Goal: Contribute content: Add original content to the website for others to see

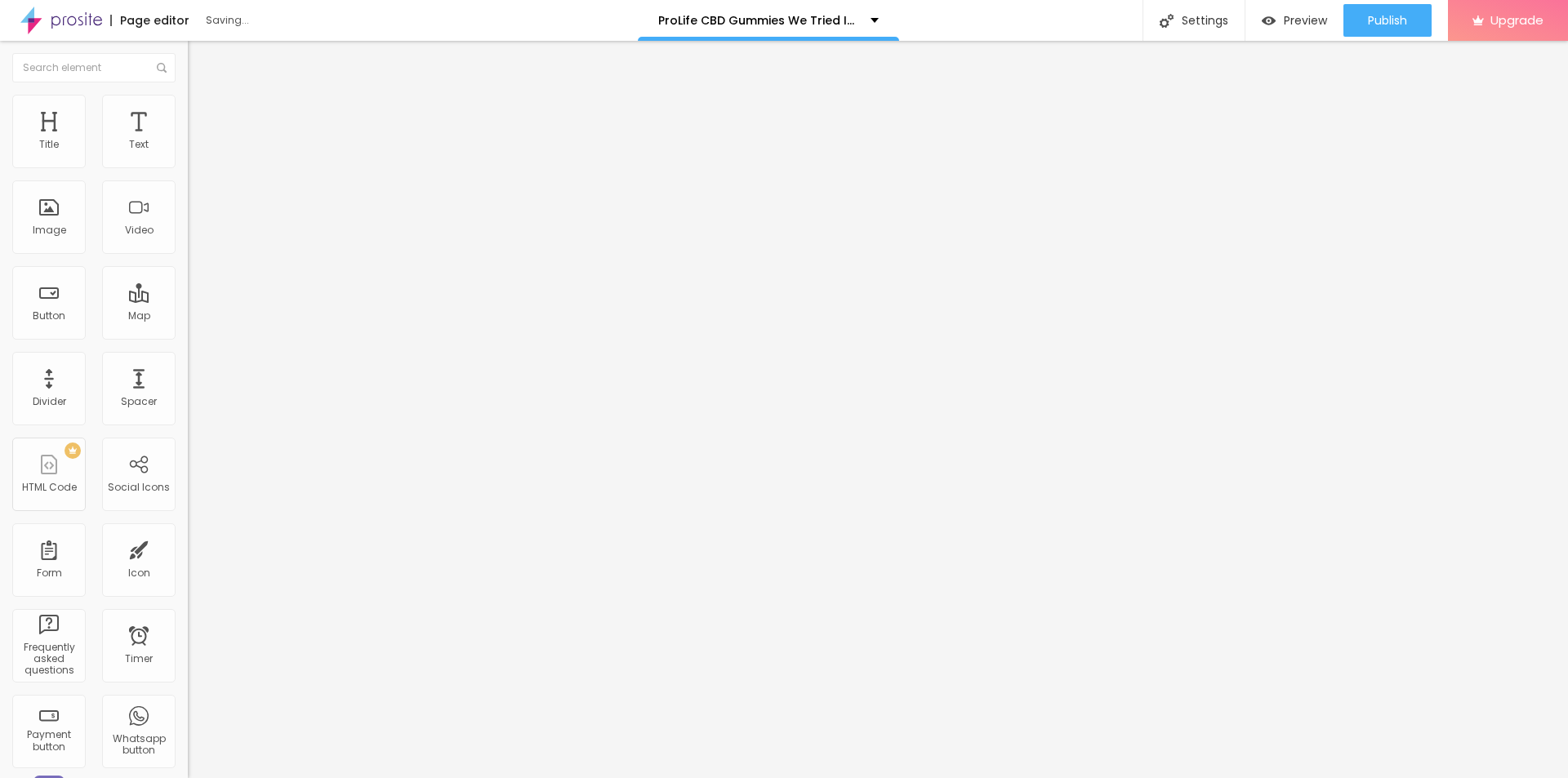
click at [188, 241] on button "button" at bounding box center [199, 233] width 23 height 17
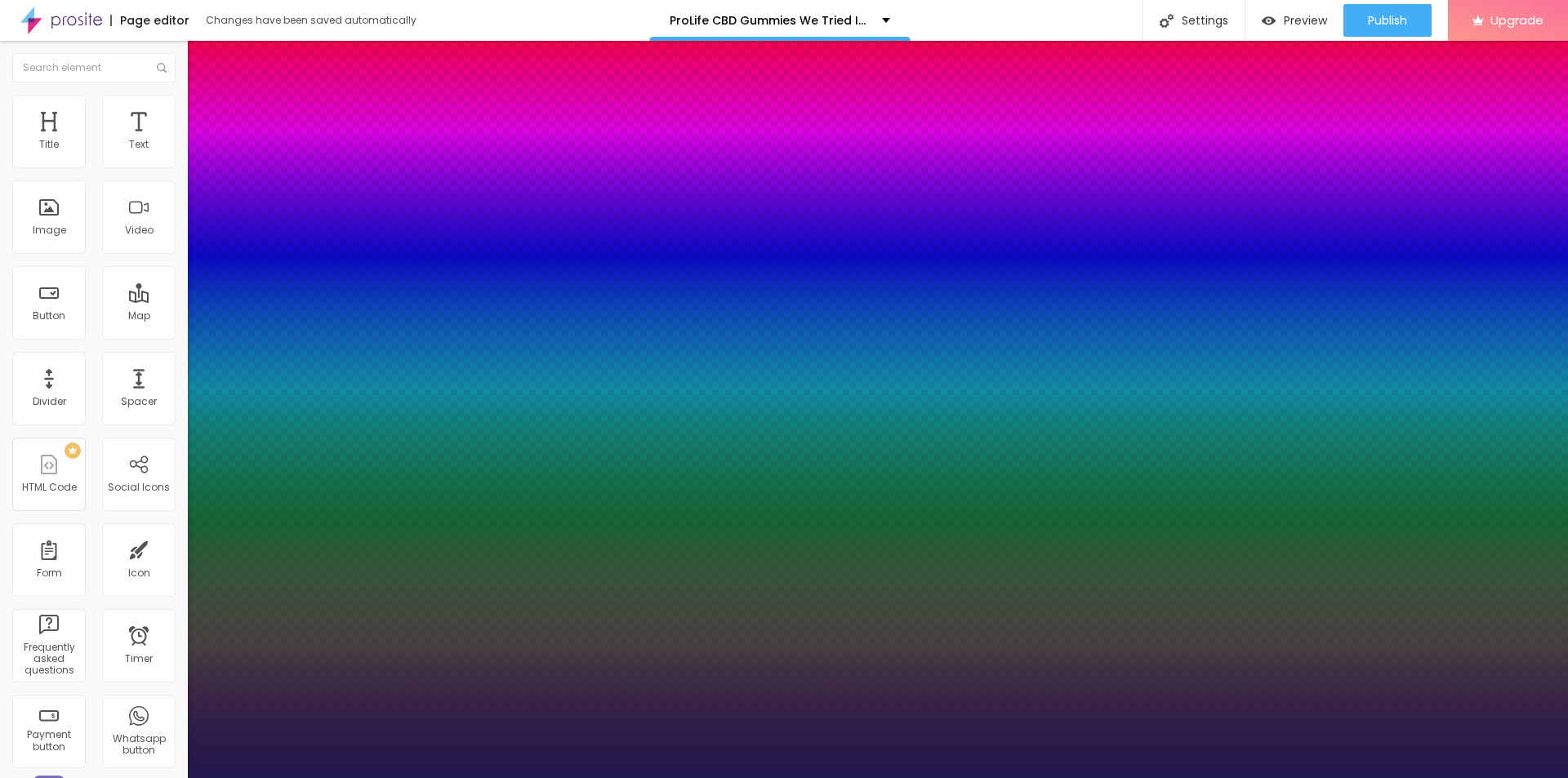
type input "1"
type input "31"
type input "1"
type input "38"
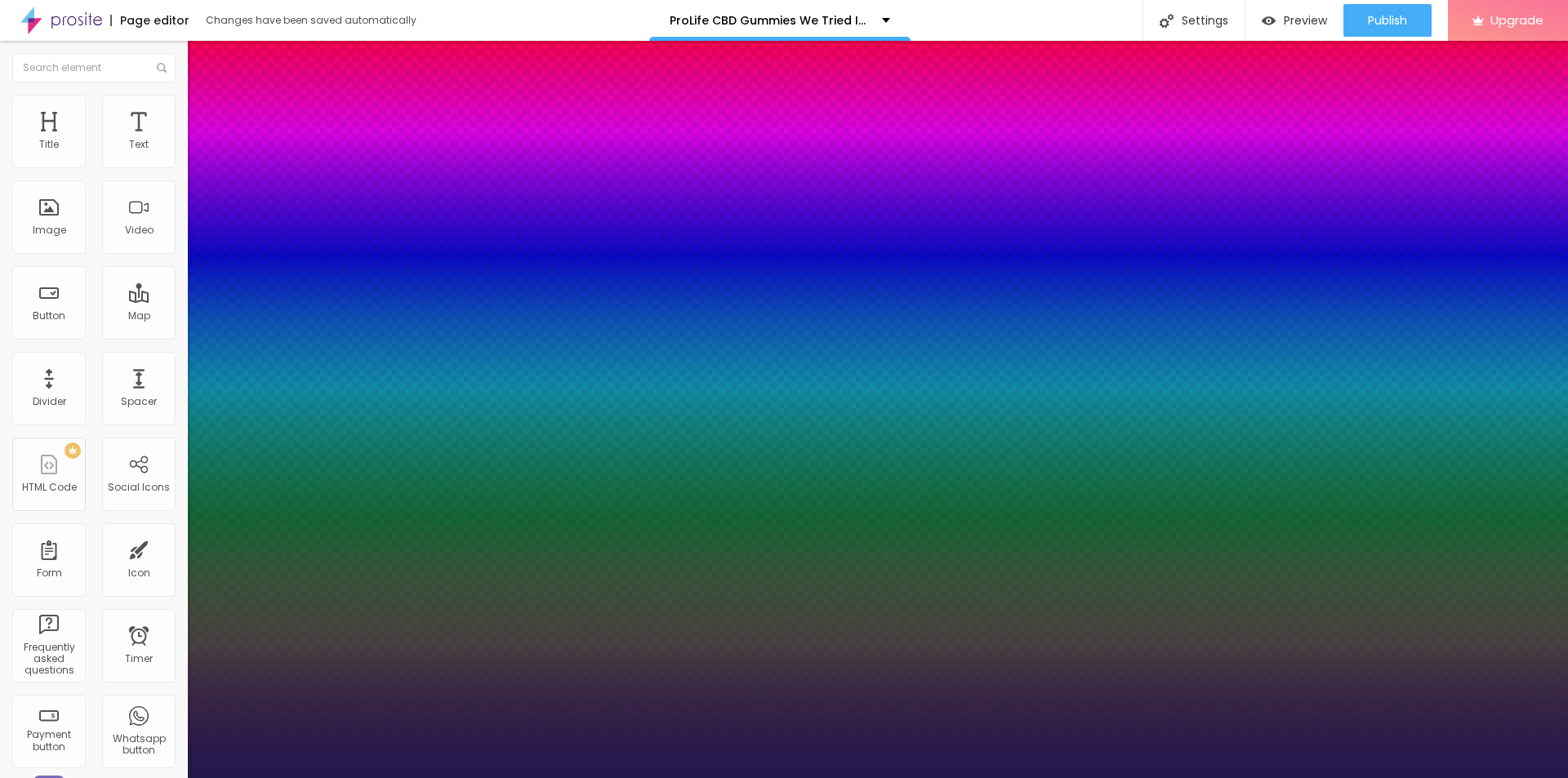
type input "38"
type input "1"
type input "40"
type input "1"
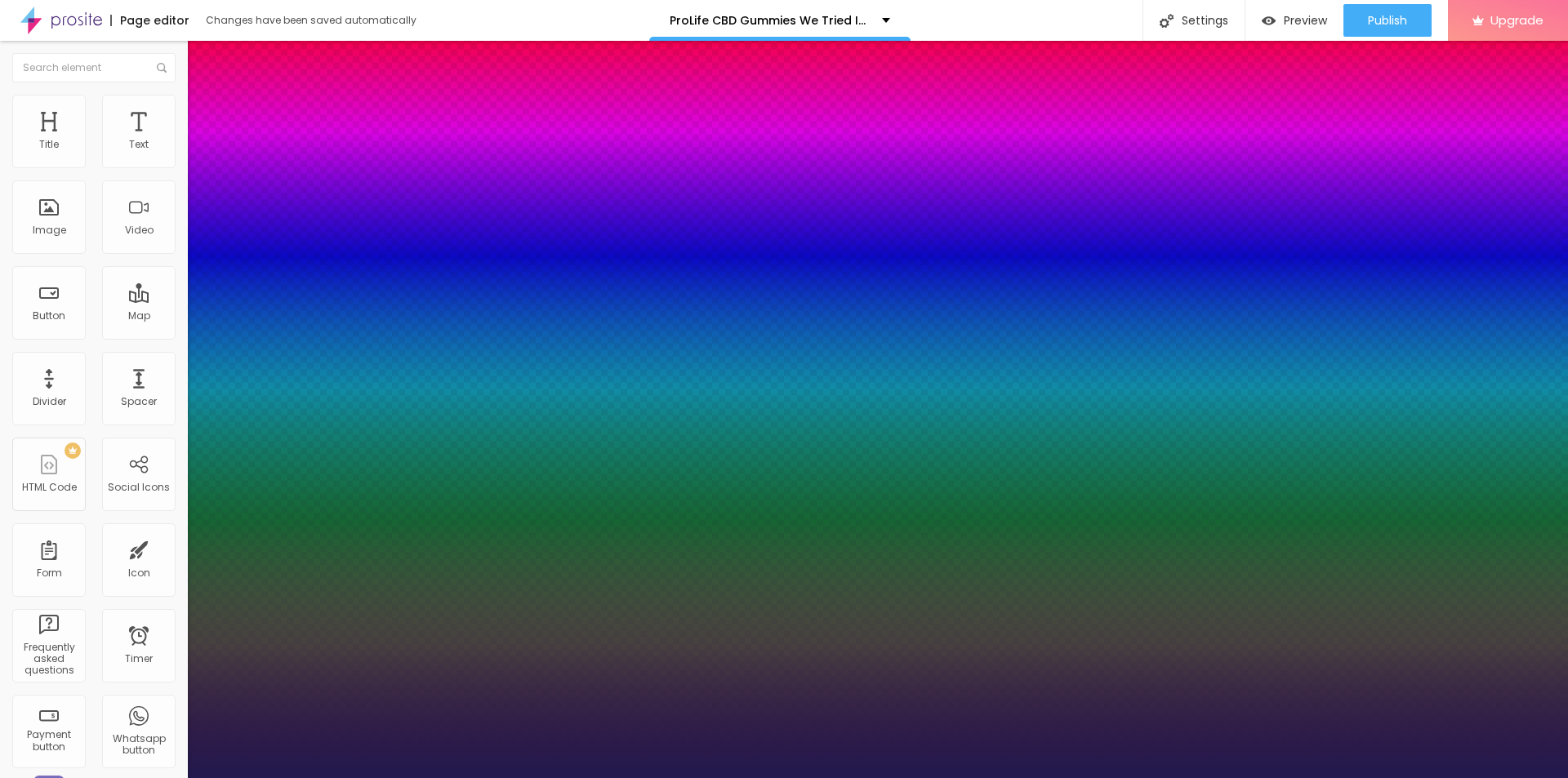
type input "41"
type input "1"
type input "42"
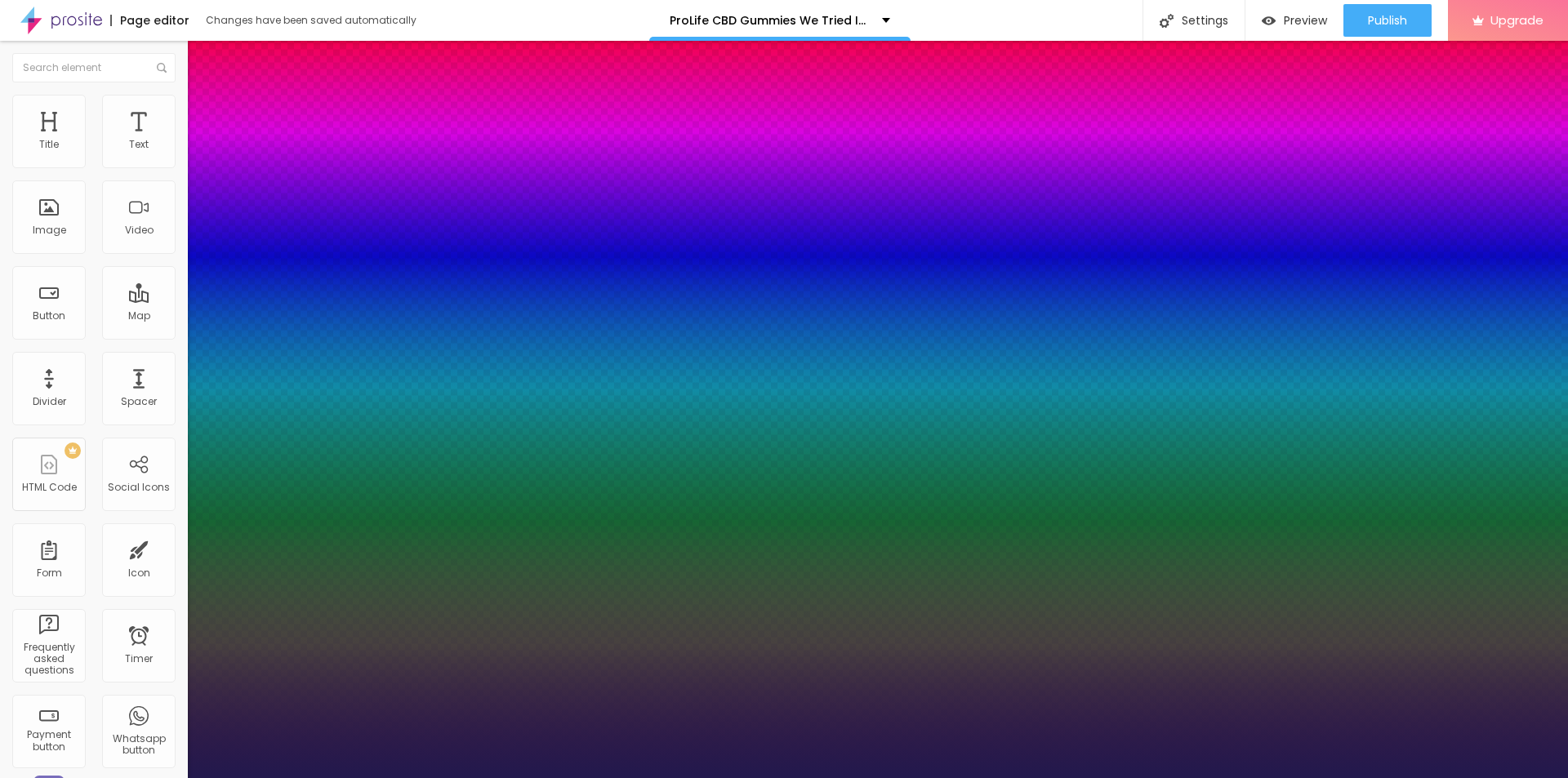
type input "1"
type input "43"
type input "1"
drag, startPoint x: 219, startPoint y: 460, endPoint x: 255, endPoint y: 466, distance: 36.5
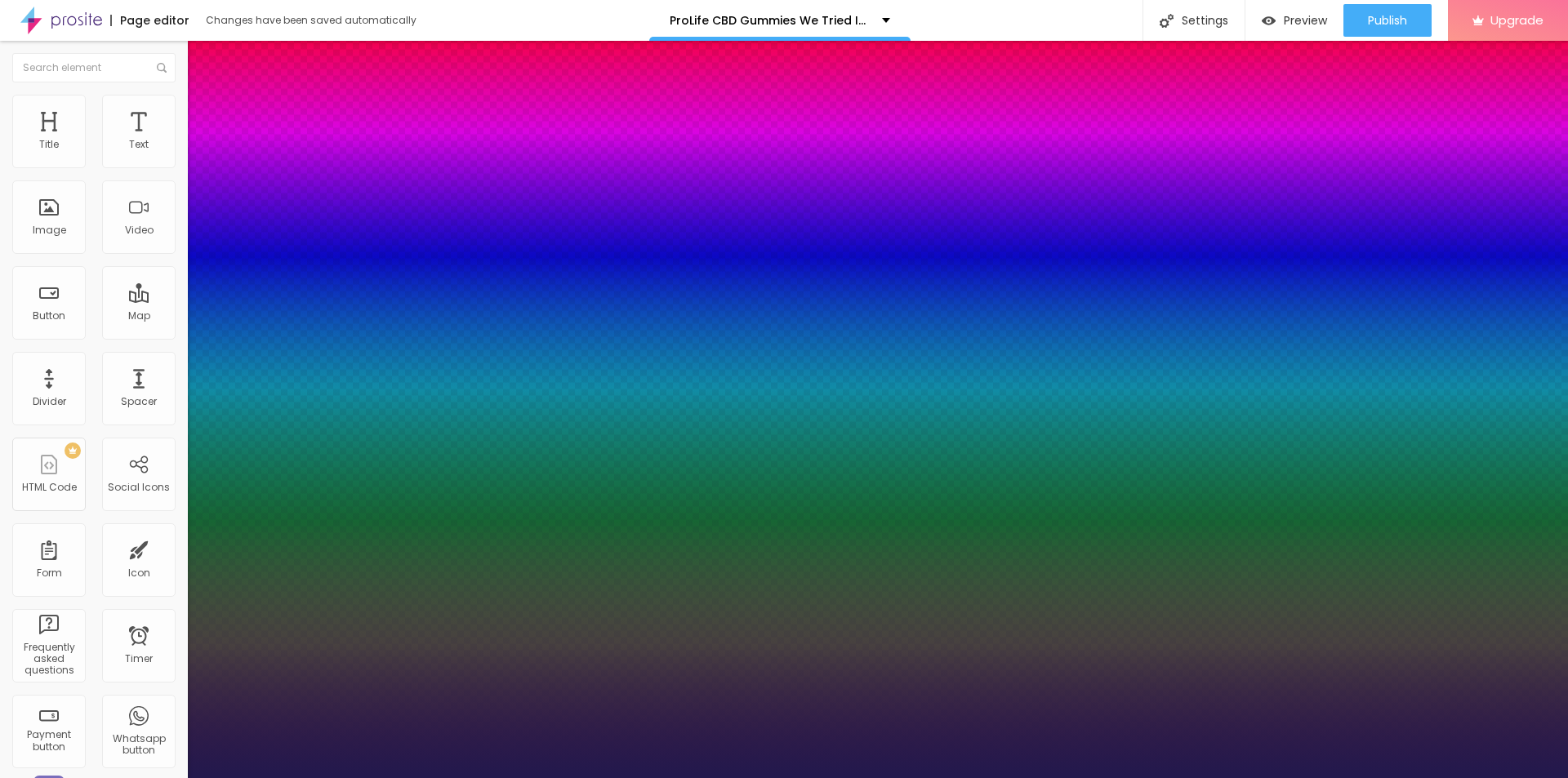
type input "43"
type input "1"
click at [554, 777] on div at bounding box center [784, 778] width 1568 height 0
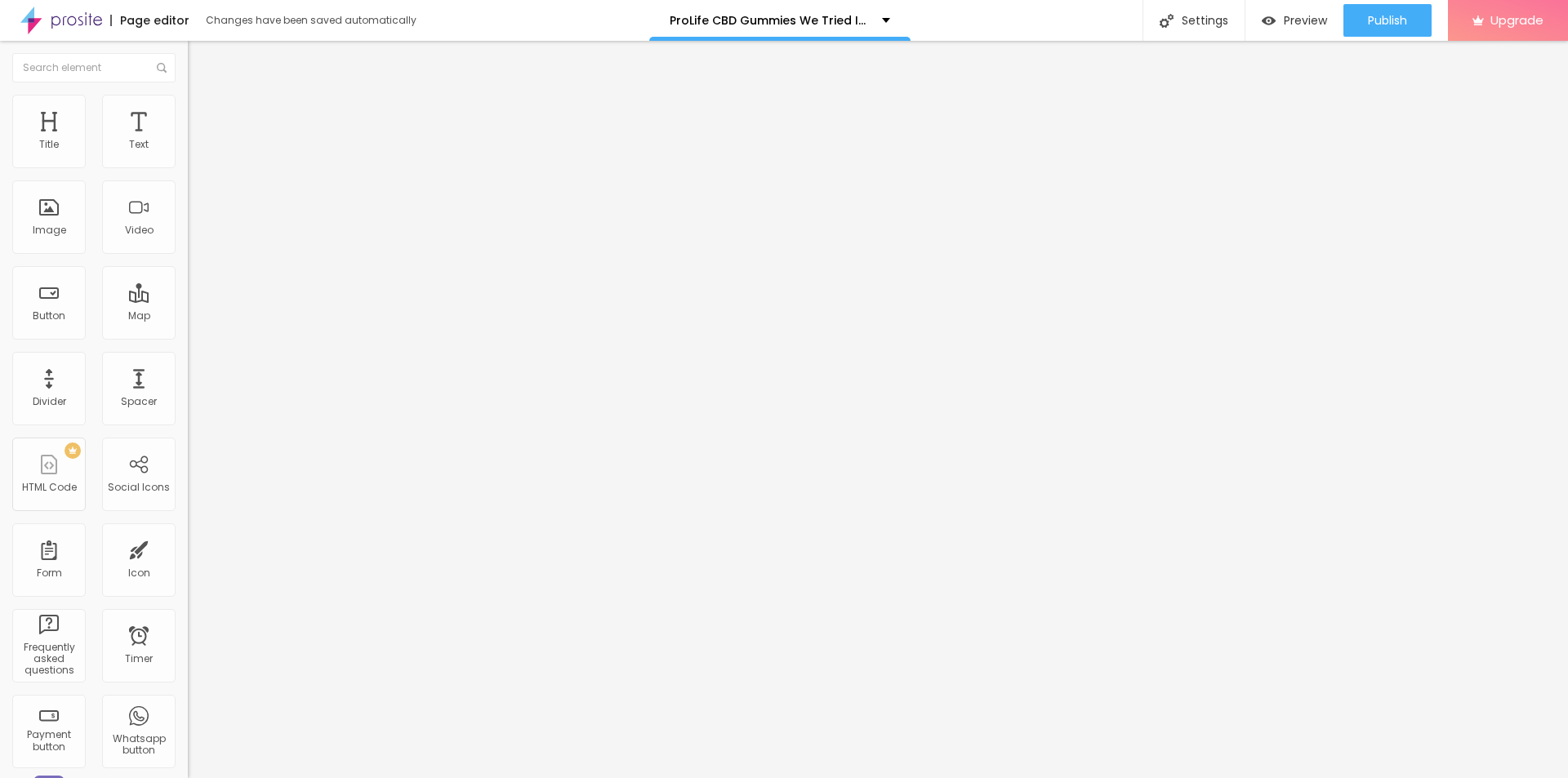
click at [188, 141] on span "Add image" at bounding box center [221, 133] width 67 height 13
click at [188, 165] on input "text" at bounding box center [286, 156] width 196 height 16
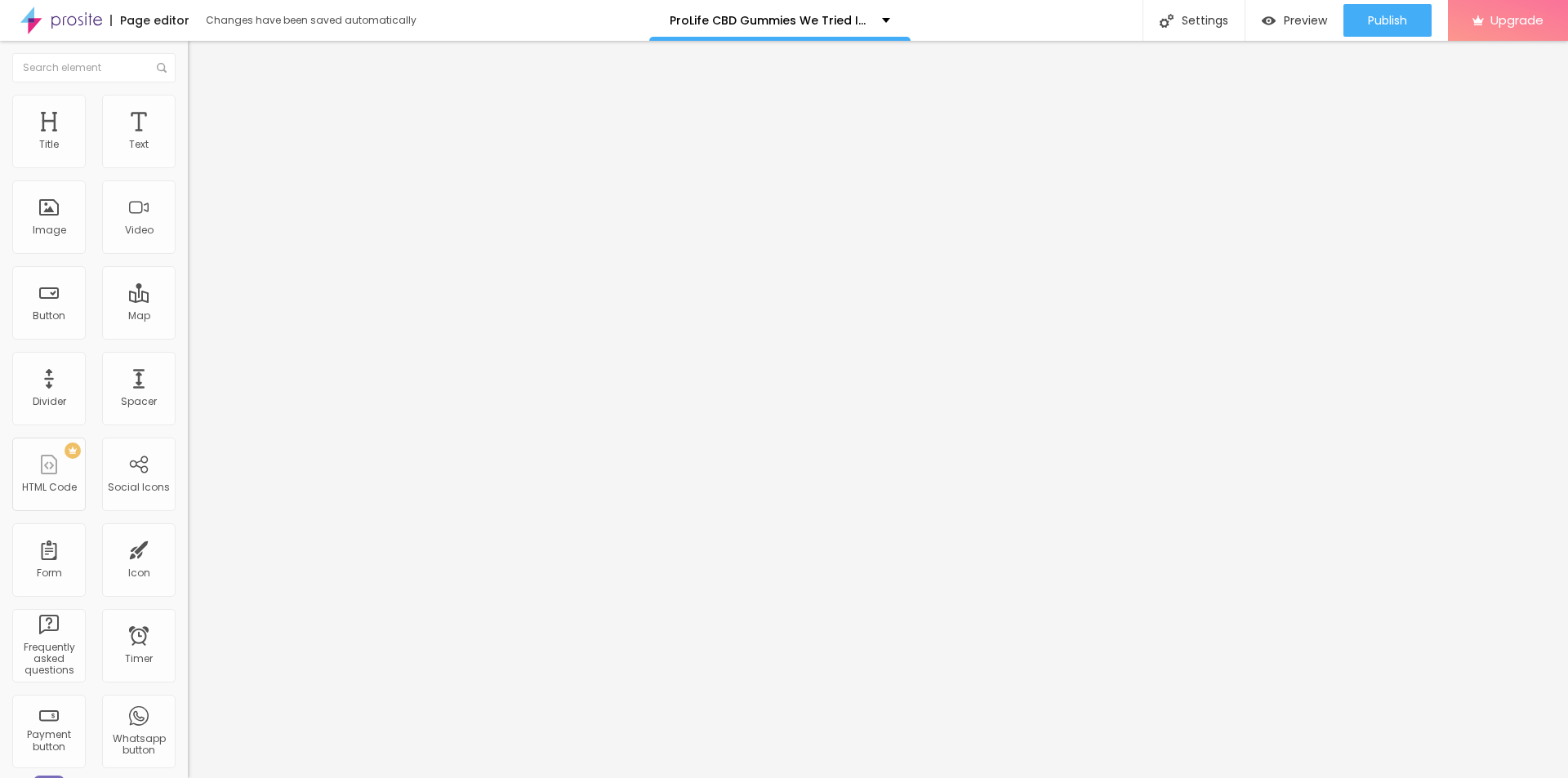
paste input "Pro Life CBD Gummies"
type input "Pro Life CBD Gummies"
click at [188, 334] on input "https://" at bounding box center [286, 326] width 196 height 16
paste input "[DOMAIN_NAME][URL]"
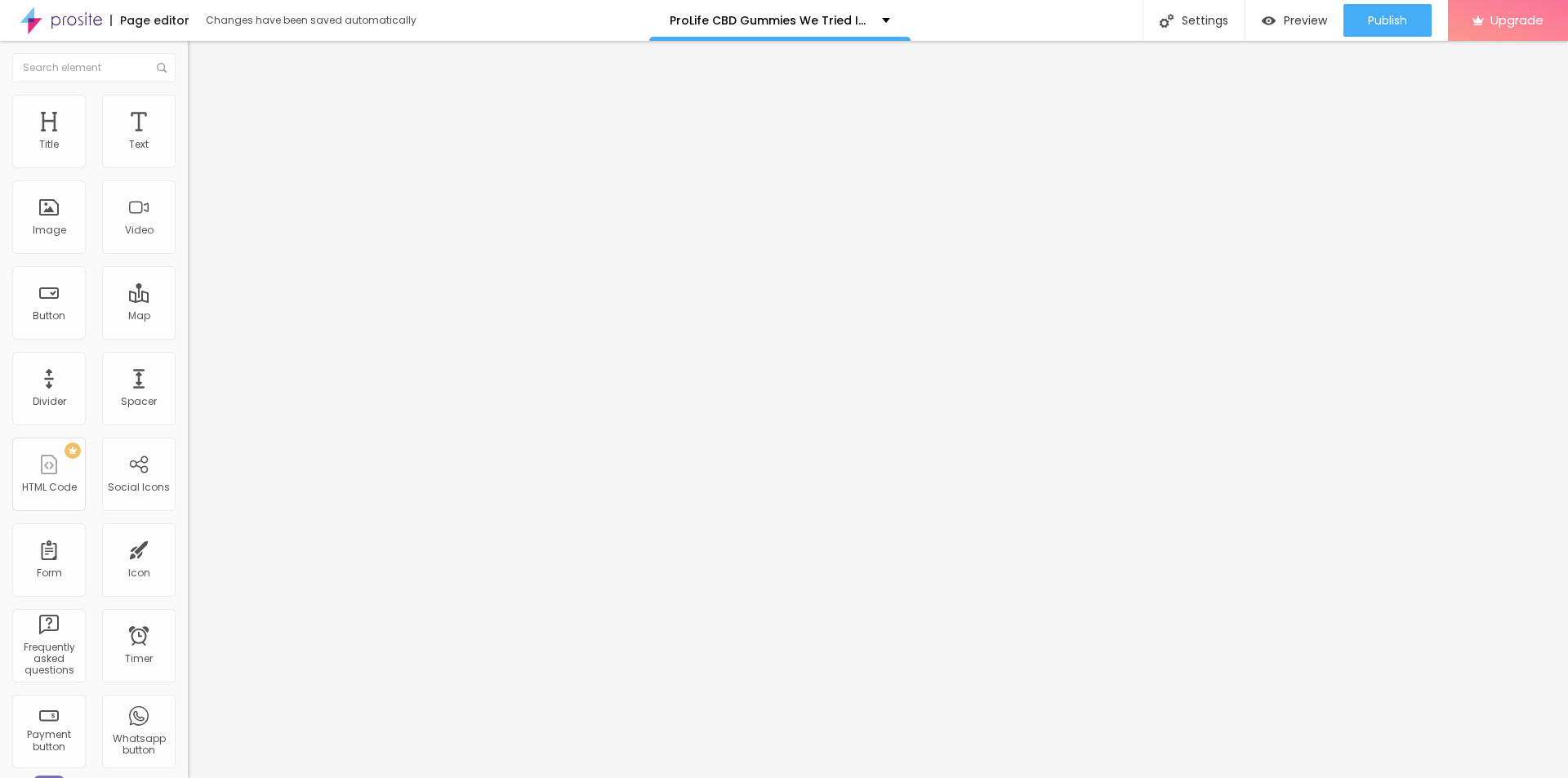
type input "[URL][DOMAIN_NAME]"
click at [188, 97] on li "Style" at bounding box center [282, 103] width 188 height 16
type input "90"
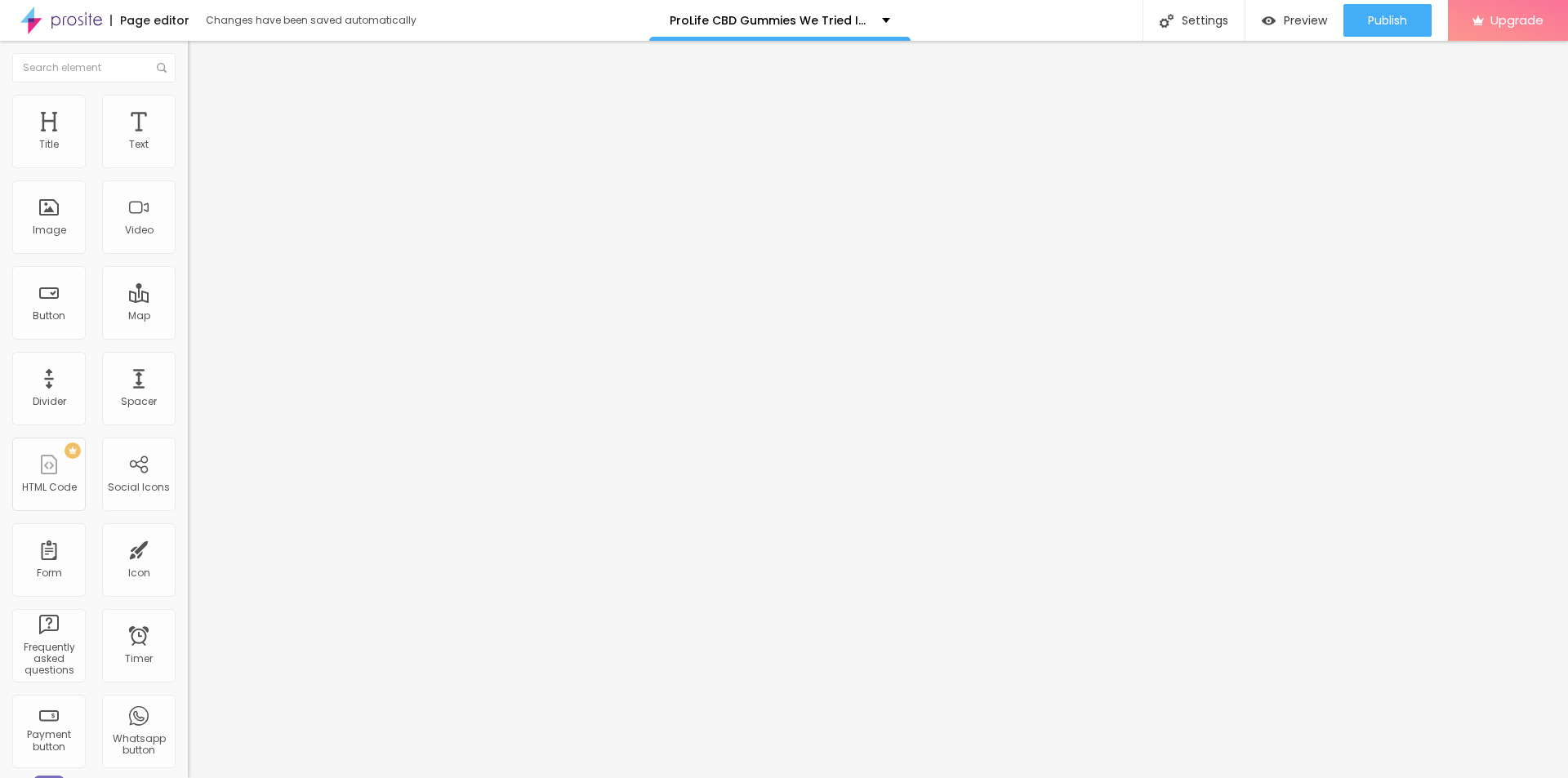
type input "85"
type input "80"
type input "75"
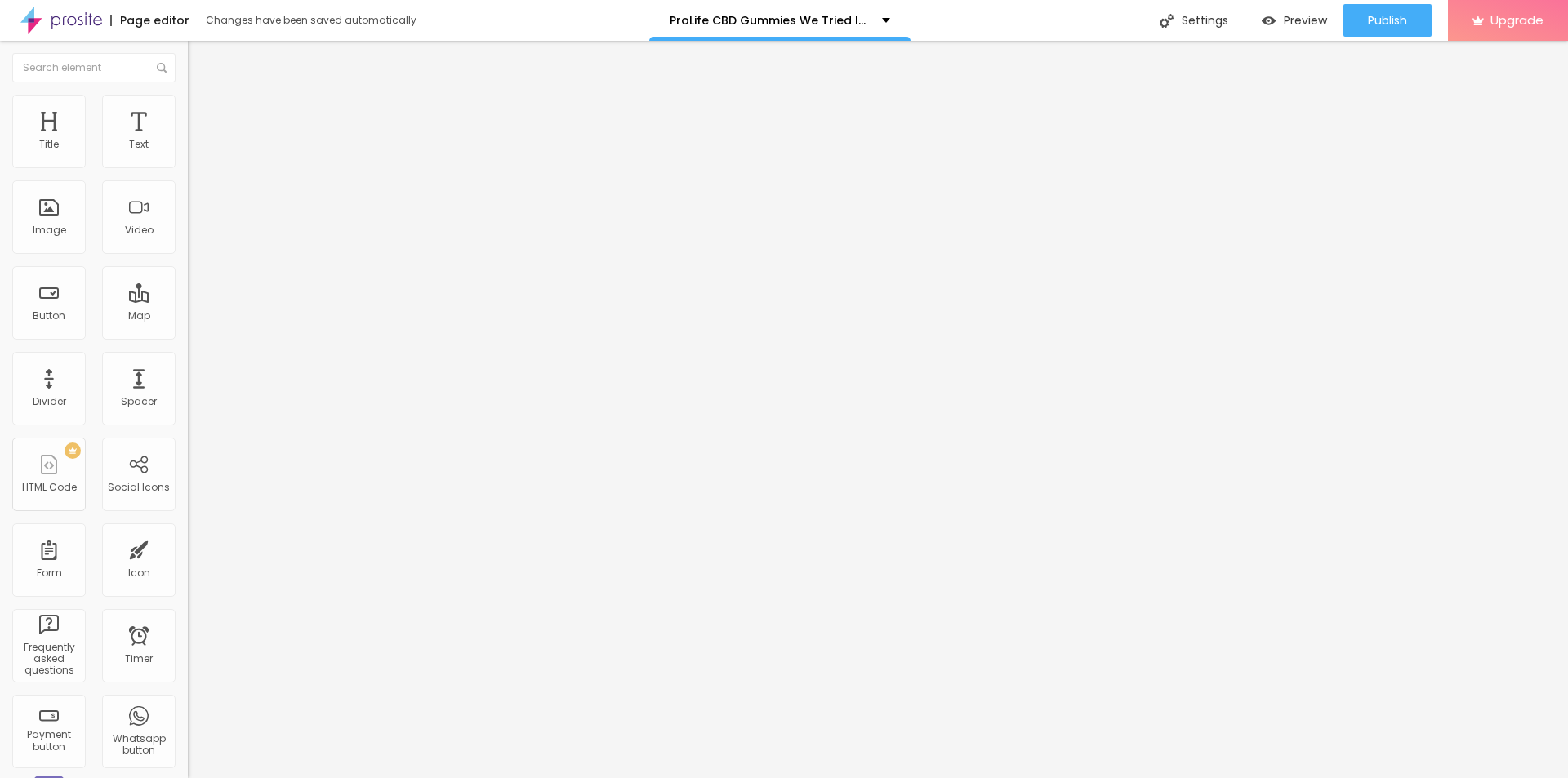
drag, startPoint x: 170, startPoint y: 173, endPoint x: 125, endPoint y: 173, distance: 45.0
type input "75"
click at [188, 168] on input "range" at bounding box center [241, 161] width 105 height 13
click at [1179, 18] on div "Settings" at bounding box center [1193, 20] width 103 height 41
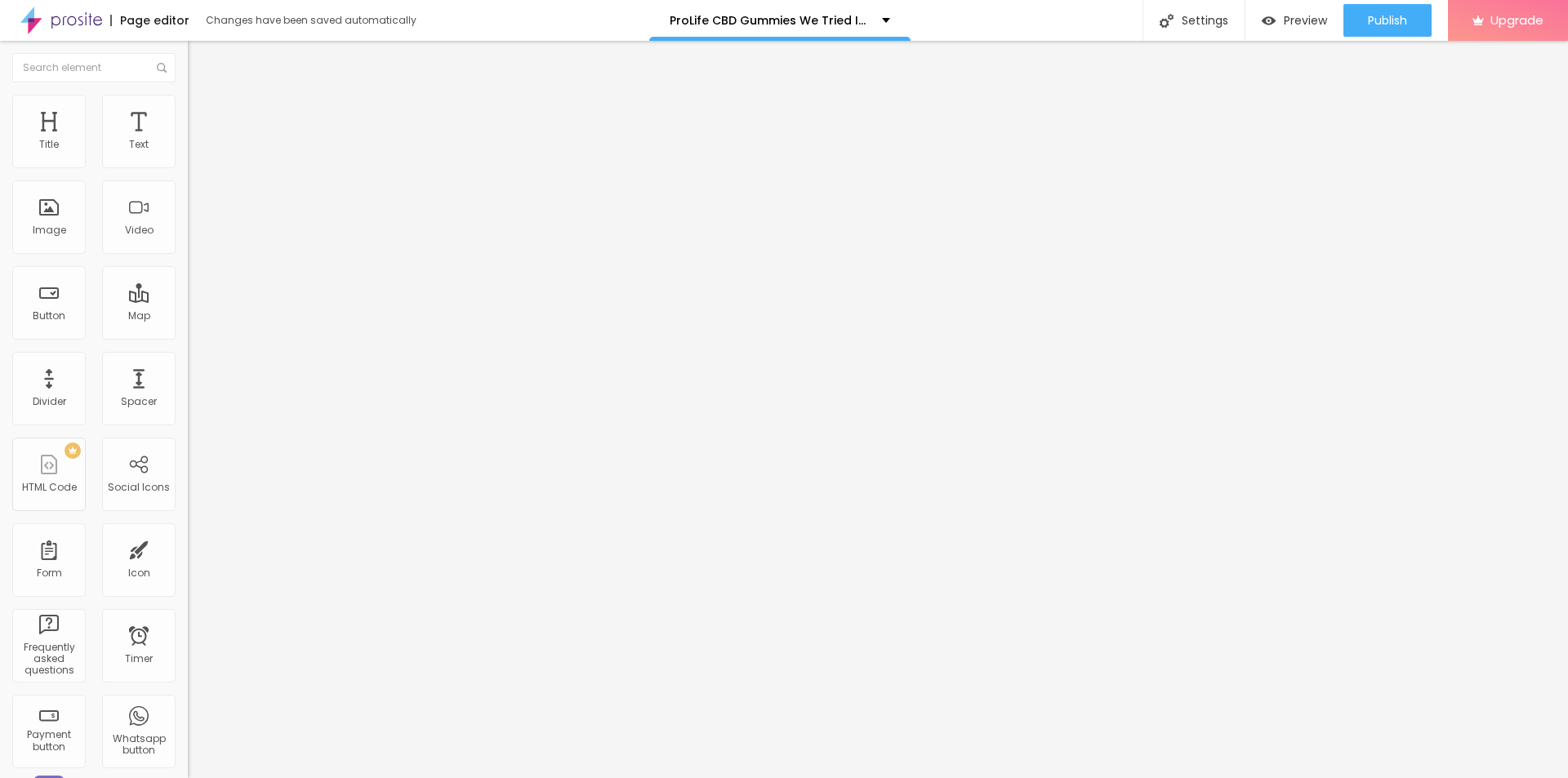
paste input "ProLife Labs CBD Gummies"
drag, startPoint x: 890, startPoint y: 375, endPoint x: 791, endPoint y: 366, distance: 99.4
paste input "(Official™)- How To Order?"
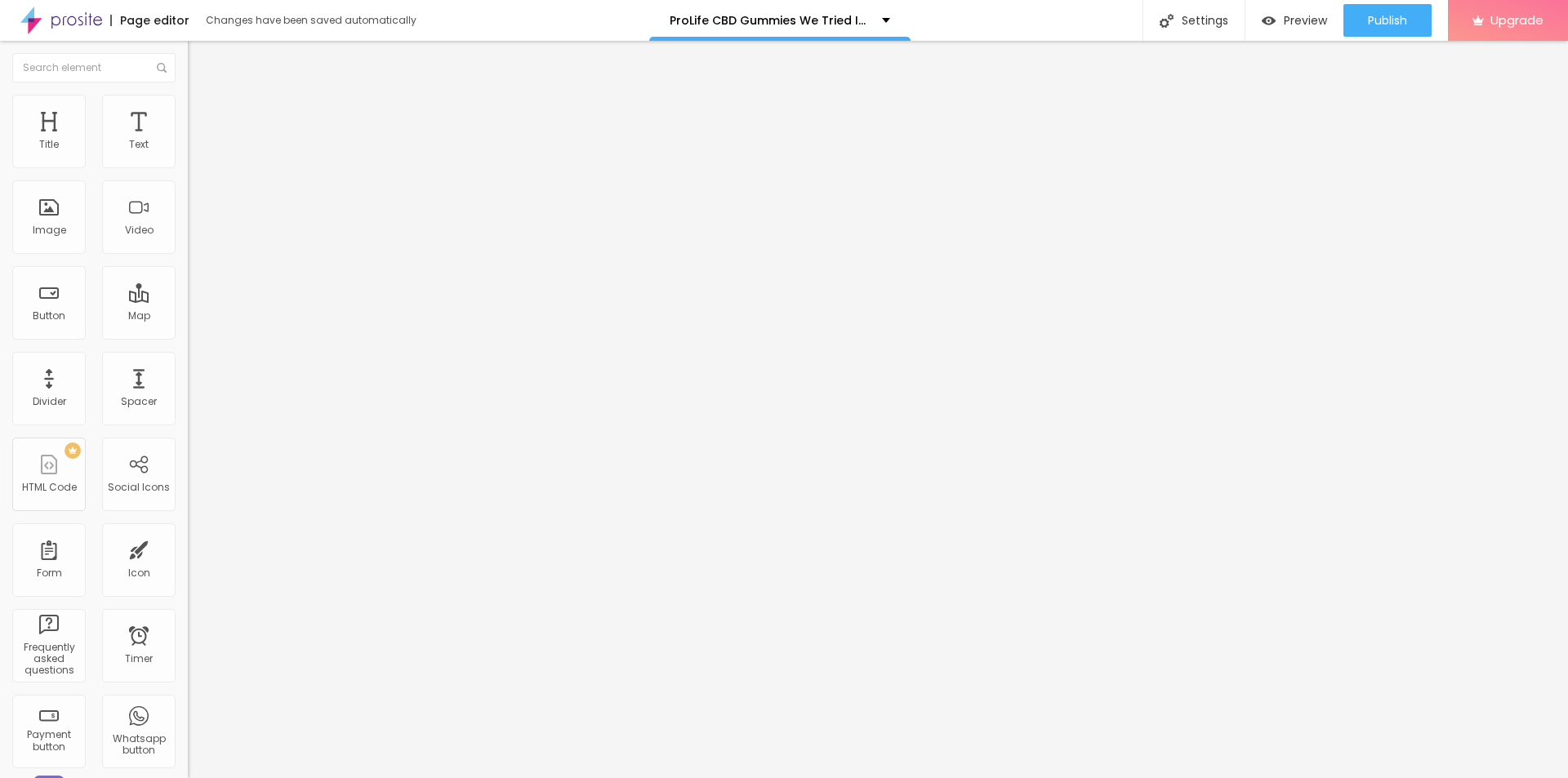
type input "ProLife Labs CBD Gummies (Official™)- How To Order?"
paste textarea "Pro Life CBD Gummies and ProLife Labs CBD Gummies are trusted wellness suppleme…"
type textarea "Pro Life CBD Gummies and ProLife Labs CBD Gummies are trusted wellness suppleme…"
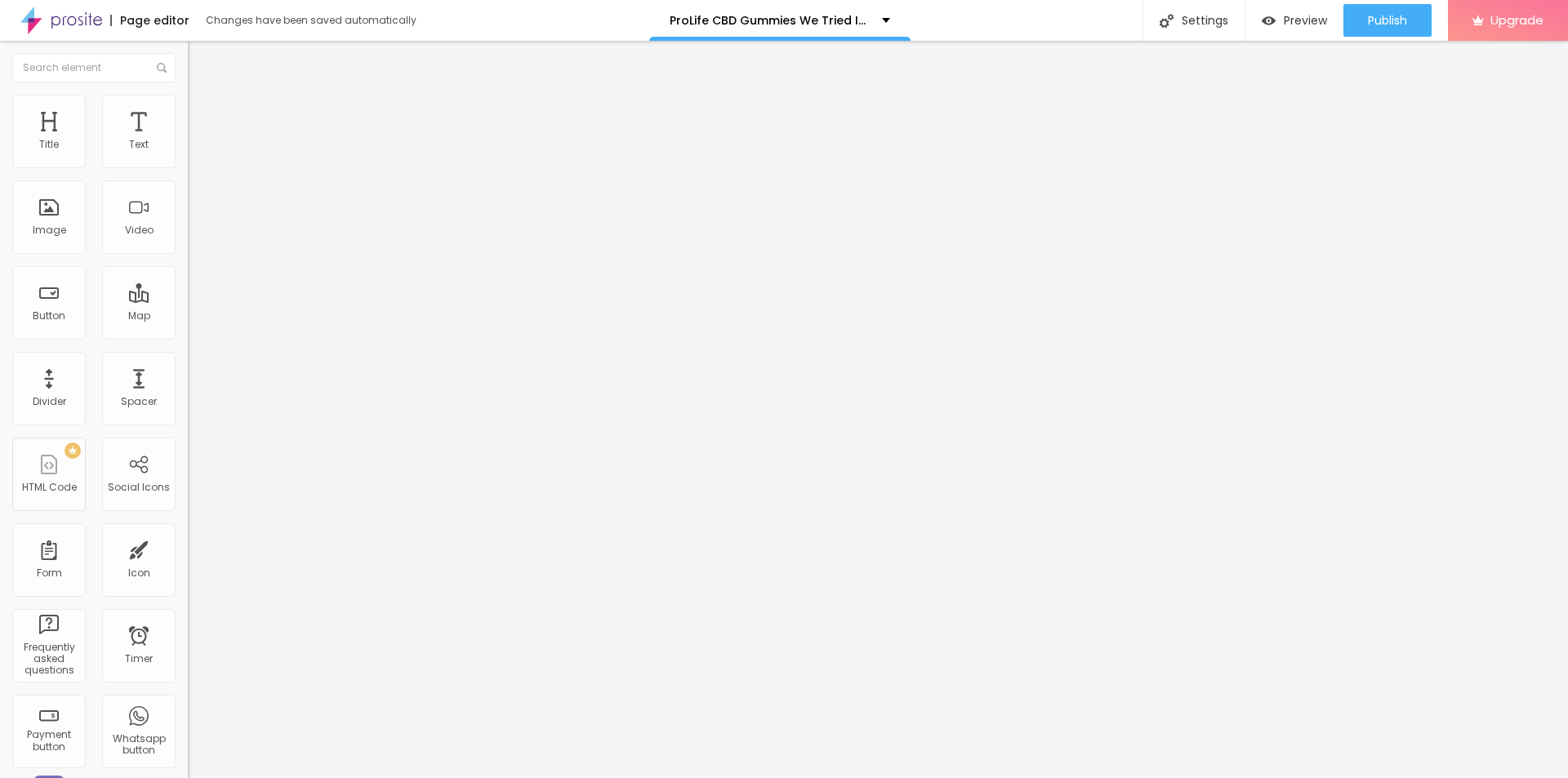
drag, startPoint x: 788, startPoint y: 397, endPoint x: 589, endPoint y: 391, distance: 199.1
paste textarea "ProLife Labs CBD Gummies"
type textarea "ProLife Labs CBD Gummies"
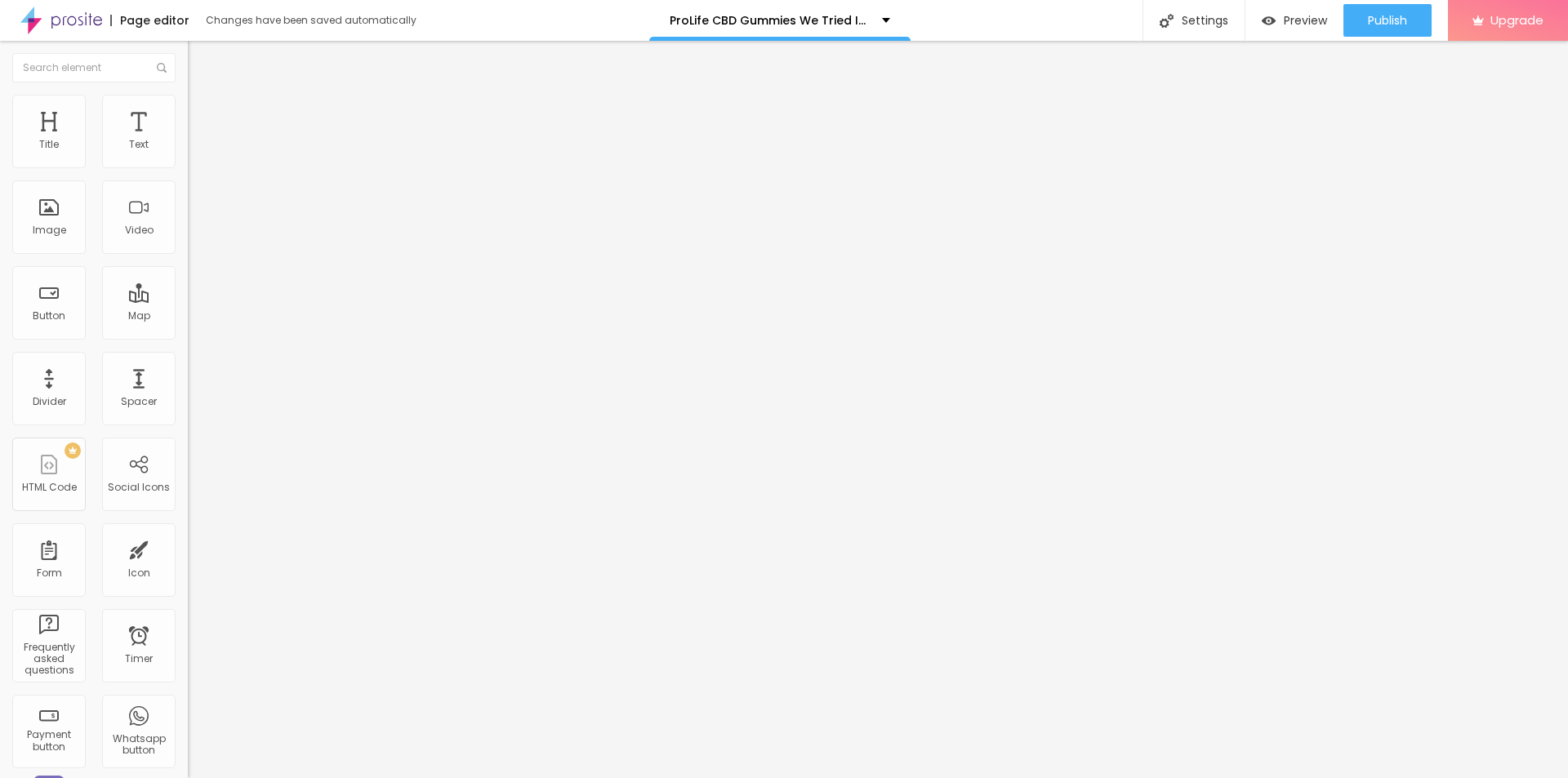
click at [1368, 25] on span "Publish" at bounding box center [1387, 20] width 39 height 13
click at [1302, 113] on link "View page" at bounding box center [1339, 113] width 147 height 11
